Goal: Information Seeking & Learning: Learn about a topic

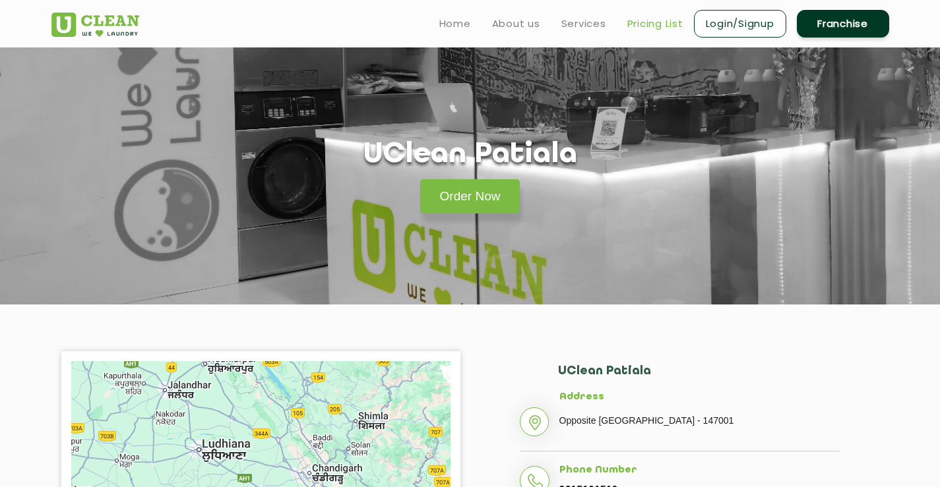
click at [647, 25] on link "Pricing List" at bounding box center [655, 24] width 56 height 16
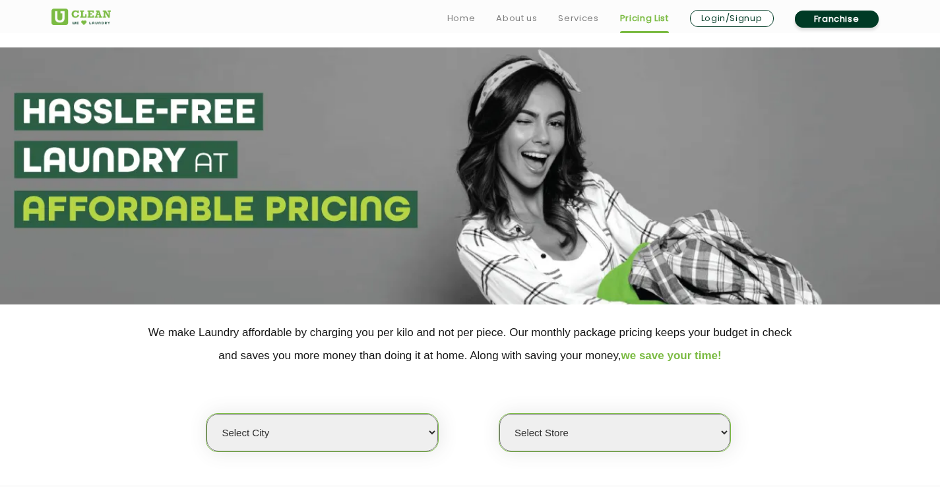
scroll to position [198, 0]
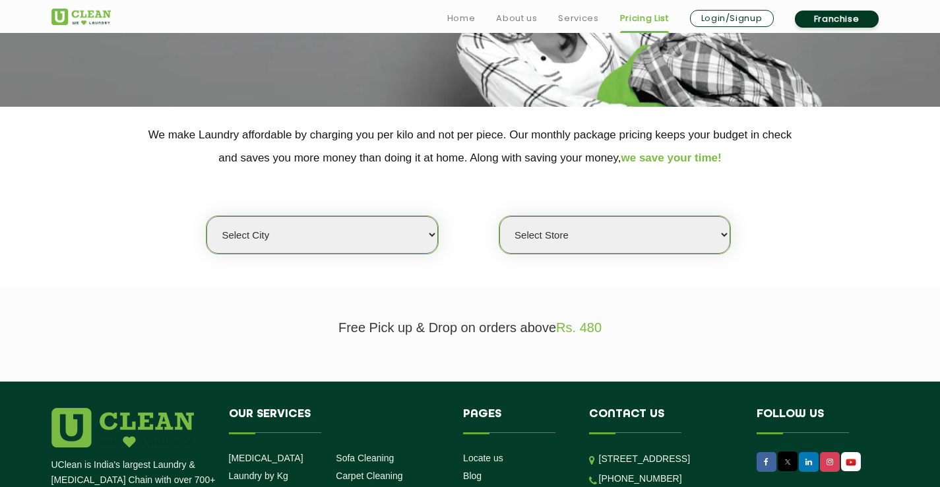
click at [427, 226] on select "Select city [GEOGRAPHIC_DATA] [GEOGRAPHIC_DATA] [GEOGRAPHIC_DATA] [GEOGRAPHIC_D…" at bounding box center [321, 235] width 231 height 38
select select "27"
click at [206, 216] on select "Select city [GEOGRAPHIC_DATA] [GEOGRAPHIC_DATA] [GEOGRAPHIC_DATA] [GEOGRAPHIC_D…" at bounding box center [321, 235] width 231 height 38
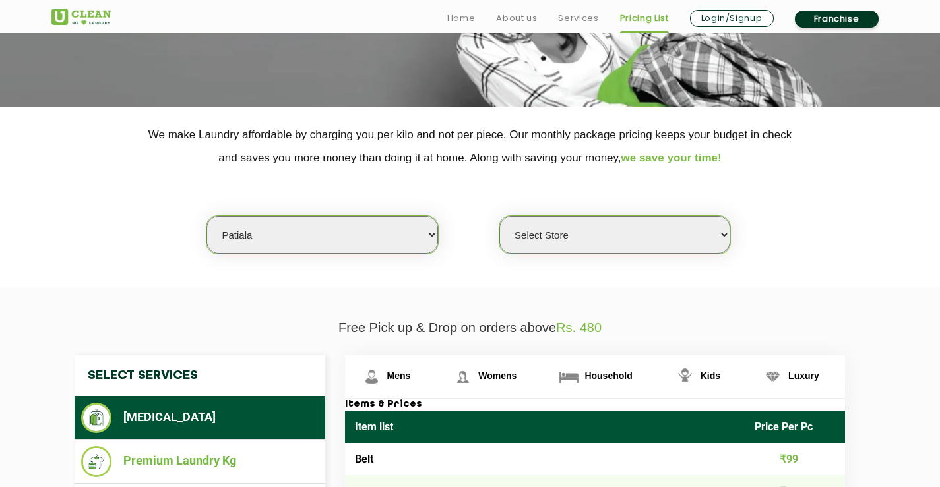
click at [650, 245] on select "Select Store UClean Patiala [PERSON_NAME] Enclave [GEOGRAPHIC_DATA]" at bounding box center [614, 235] width 231 height 38
select select "66"
click at [499, 216] on select "Select Store UClean Patiala [PERSON_NAME] Enclave [GEOGRAPHIC_DATA]" at bounding box center [614, 235] width 231 height 38
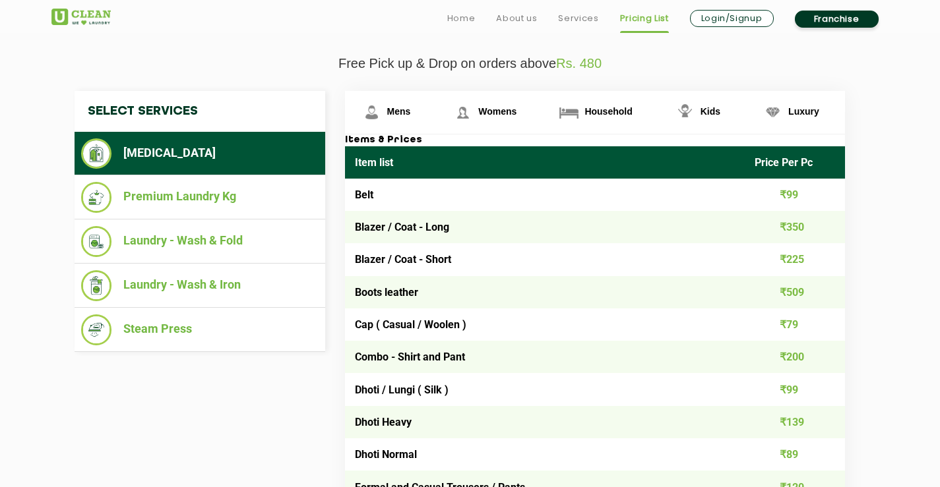
scroll to position [472, 0]
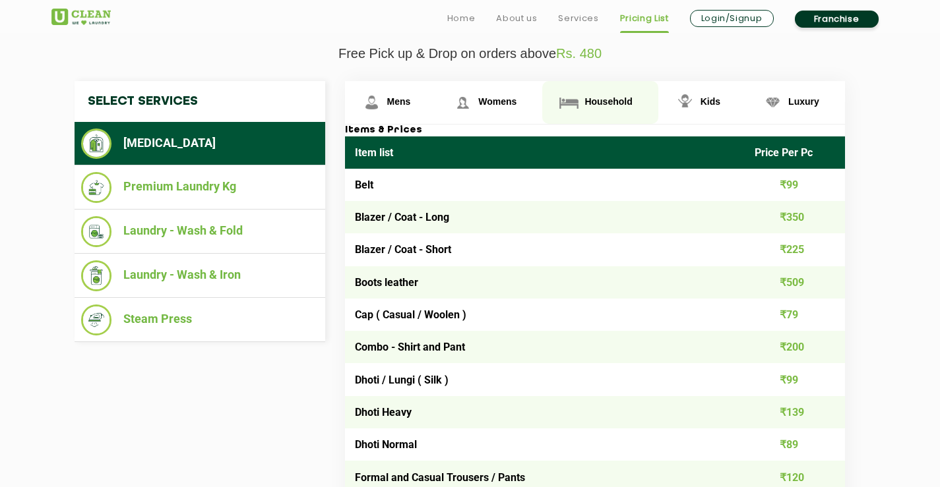
click at [589, 105] on span "Household" at bounding box center [607, 101] width 47 height 11
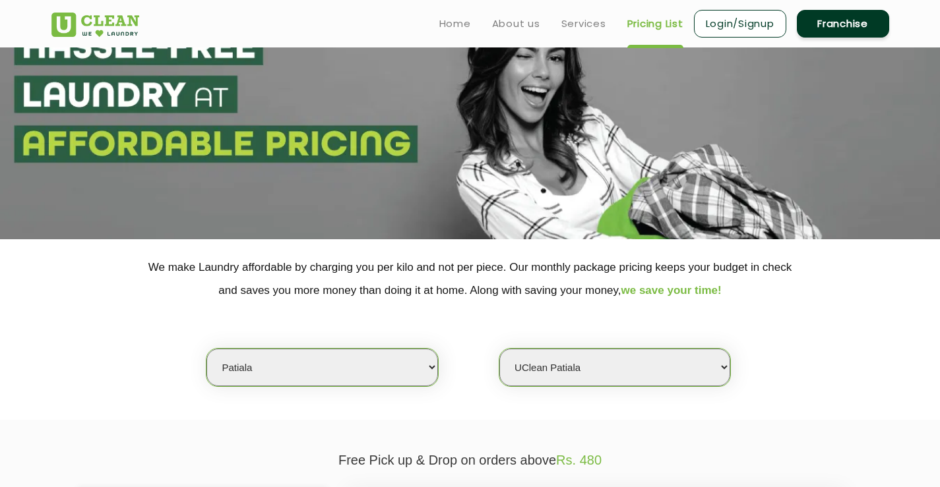
scroll to position [11, 0]
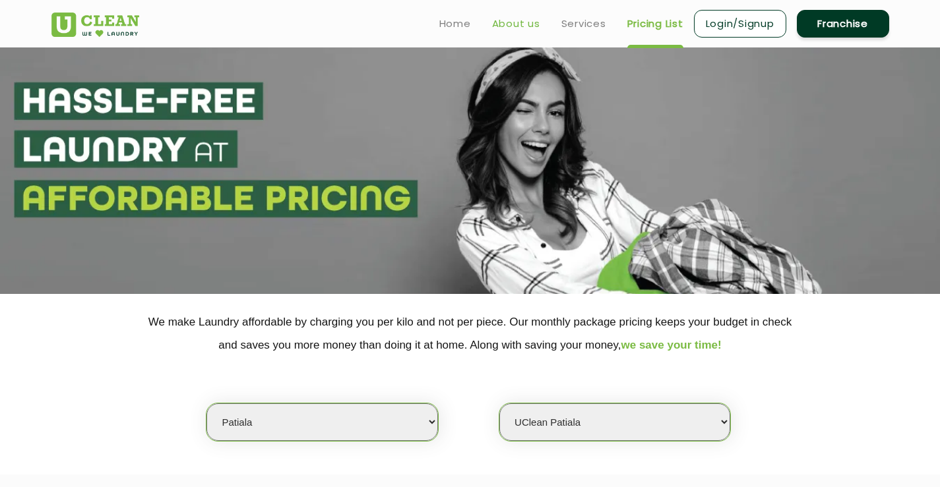
click at [501, 24] on link "About us" at bounding box center [516, 24] width 48 height 16
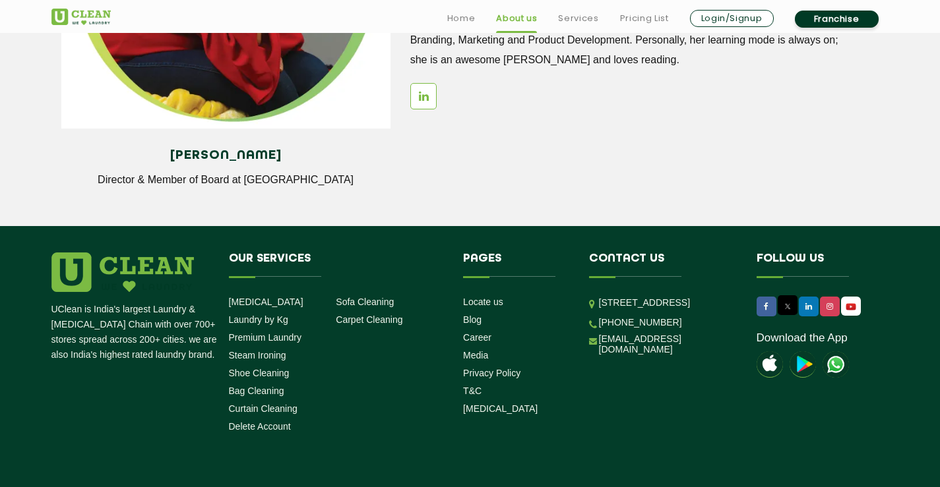
scroll to position [1846, 0]
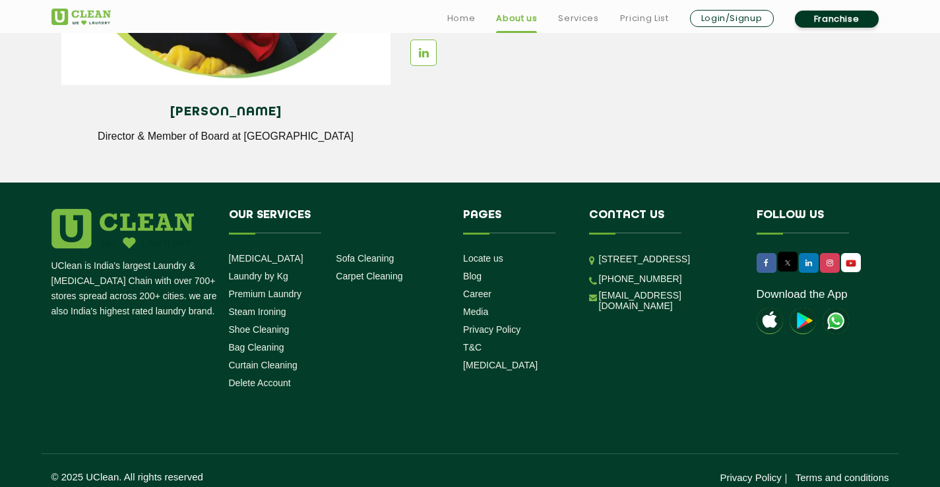
click at [373, 270] on li "Carpet Cleaning" at bounding box center [385, 276] width 98 height 13
click at [374, 274] on link "Carpet Cleaning" at bounding box center [369, 276] width 67 height 11
